Goal: Transaction & Acquisition: Purchase product/service

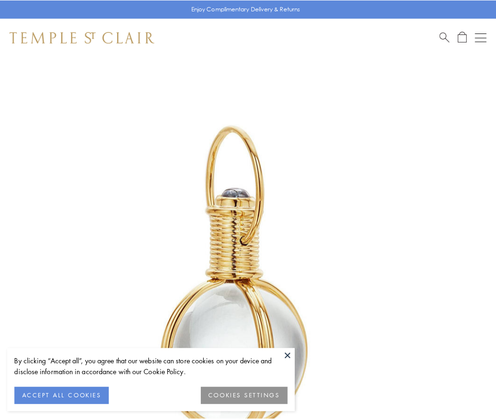
scroll to position [246, 0]
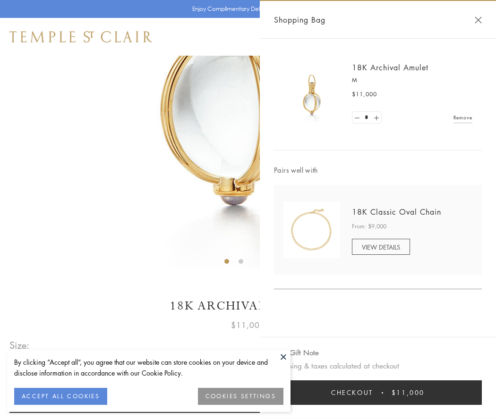
click at [378, 393] on button "Checkout $11,000" at bounding box center [378, 393] width 208 height 25
